Goal: Obtain resource: Download file/media

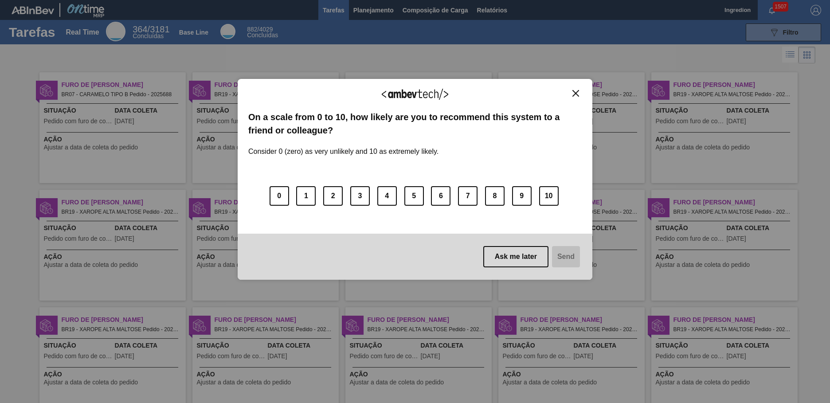
click at [575, 93] on img "Close" at bounding box center [575, 93] width 7 height 7
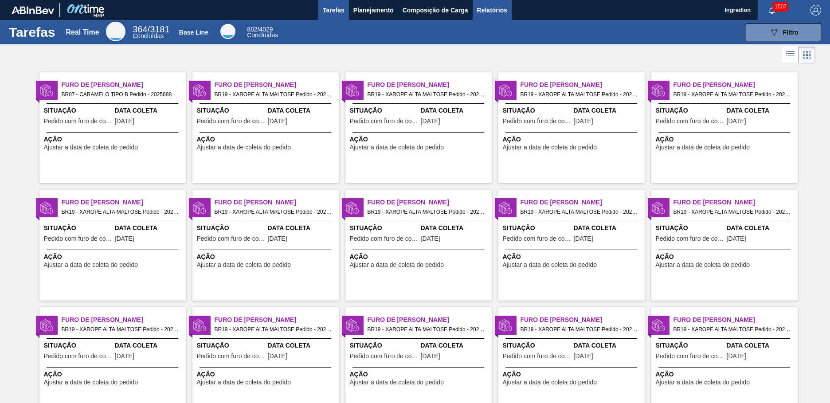
click at [491, 10] on span "Relatórios" at bounding box center [492, 10] width 30 height 11
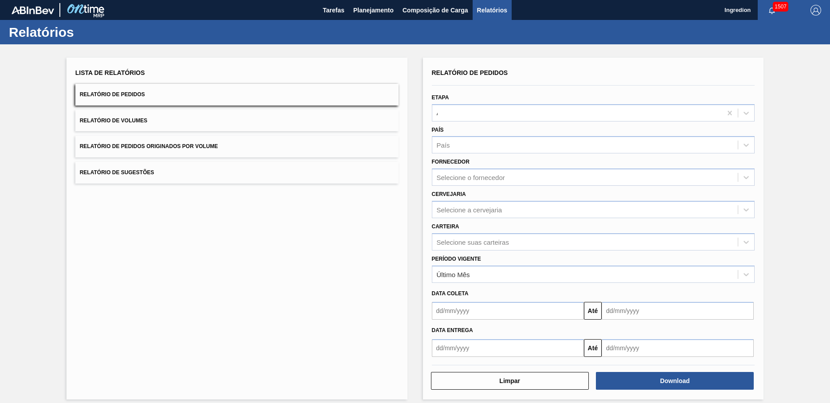
type input "Aguardando Faturamento"
type input "Xarope"
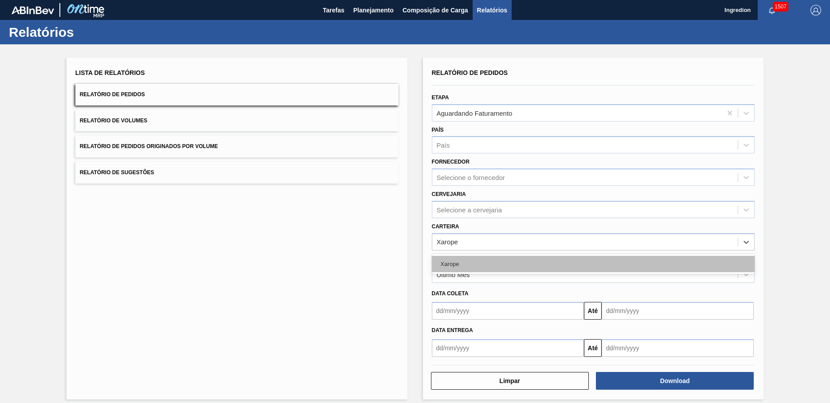
click at [592, 264] on div "Xarope" at bounding box center [593, 264] width 323 height 16
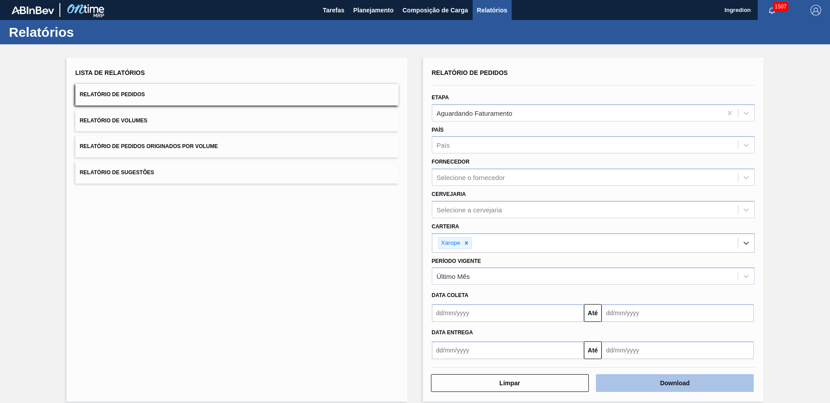
click at [673, 383] on button "Download" at bounding box center [675, 383] width 158 height 18
